Goal: Task Accomplishment & Management: Use online tool/utility

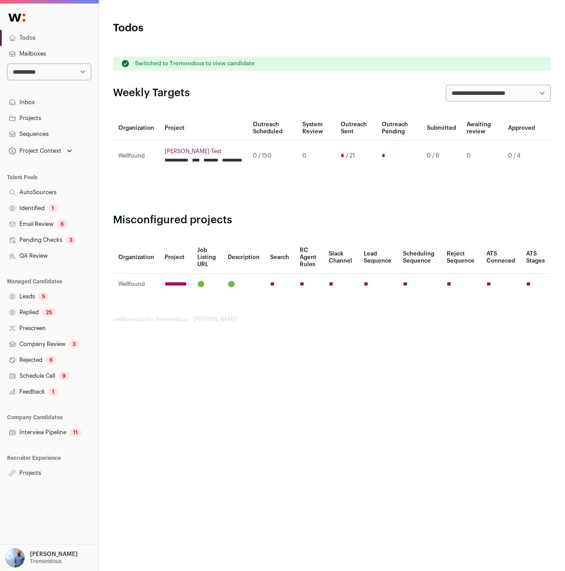
click at [41, 235] on link "Pending Checks 3" at bounding box center [49, 240] width 98 height 16
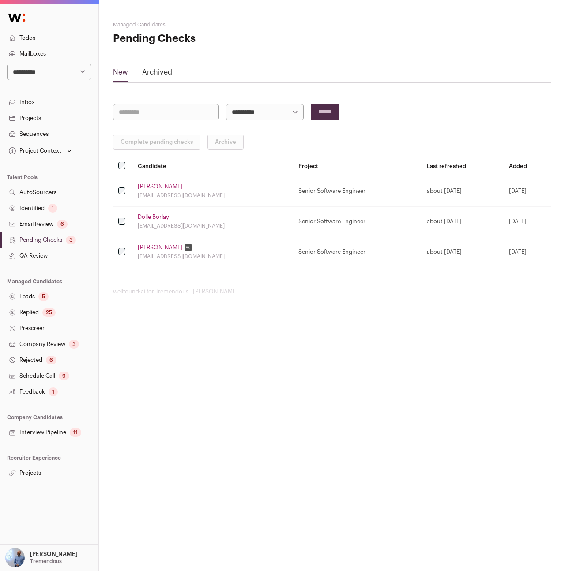
click at [46, 219] on link "Email Review 6" at bounding box center [49, 224] width 98 height 16
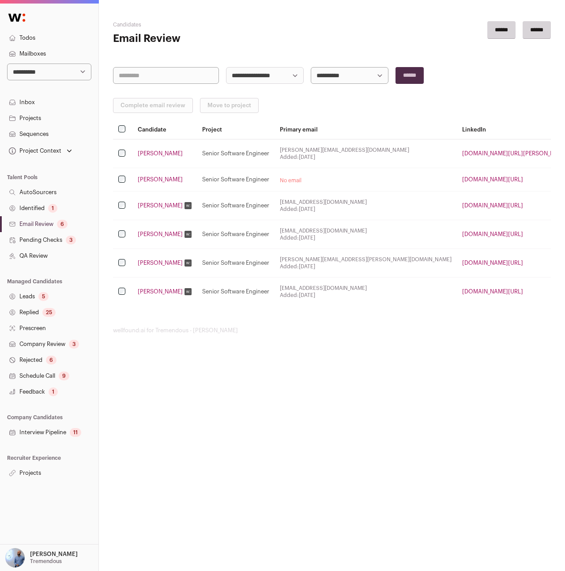
click at [456, 288] on td "[DOMAIN_NAME][URL]" at bounding box center [514, 291] width 116 height 29
click at [462, 290] on link "[DOMAIN_NAME][URL]" at bounding box center [492, 291] width 61 height 6
click at [144, 294] on link "[PERSON_NAME]" at bounding box center [160, 291] width 45 height 7
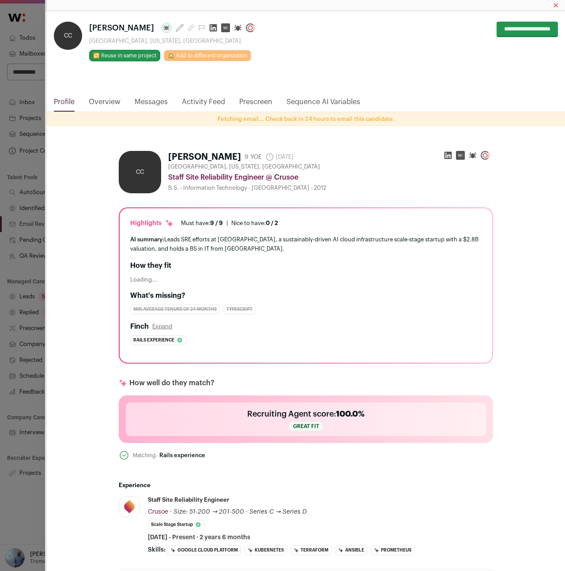
click at [97, 100] on link "Overview" at bounding box center [105, 104] width 32 height 15
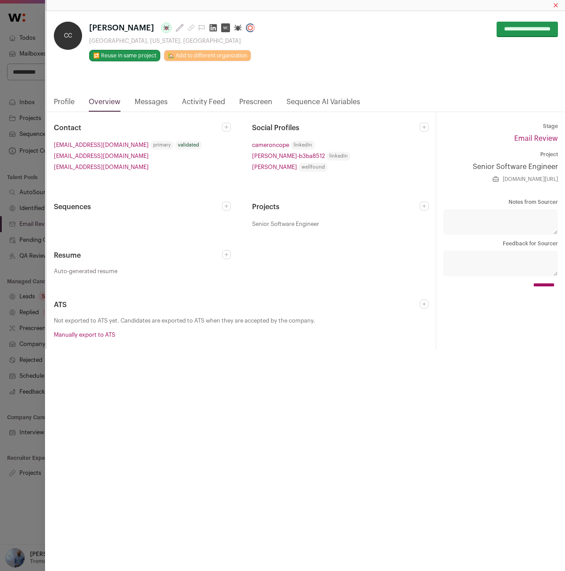
click at [0, 0] on icon "Close modal via background" at bounding box center [0, 0] width 0 height 0
click at [114, 157] on li "[EMAIL_ADDRESS][DOMAIN_NAME]" at bounding box center [142, 155] width 176 height 9
click at [0, 0] on icon "Close modal via background" at bounding box center [0, 0] width 0 height 0
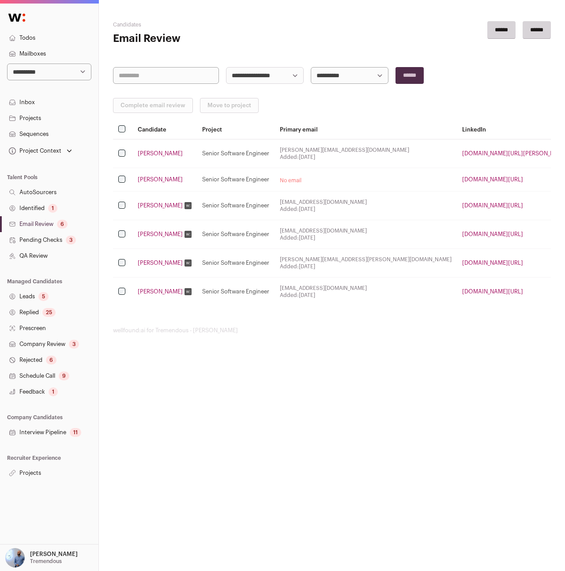
click at [396, 453] on html "**********" at bounding box center [282, 285] width 565 height 571
click at [11, 217] on link "Email Review 6" at bounding box center [49, 224] width 98 height 16
click at [22, 301] on link "Leads 5" at bounding box center [49, 296] width 98 height 16
